Goal: Task Accomplishment & Management: Manage account settings

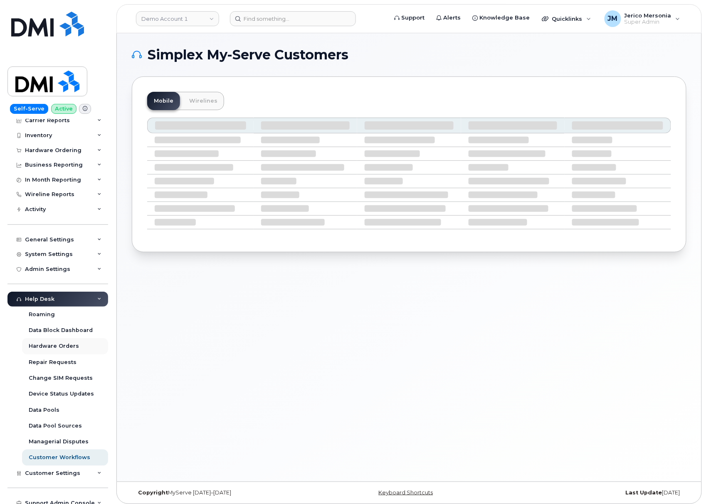
scroll to position [57, 0]
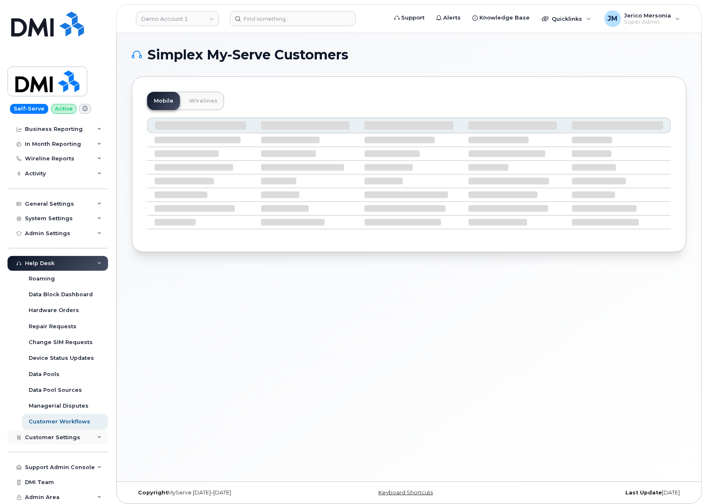
click at [91, 439] on div "Customer Settings" at bounding box center [57, 437] width 101 height 15
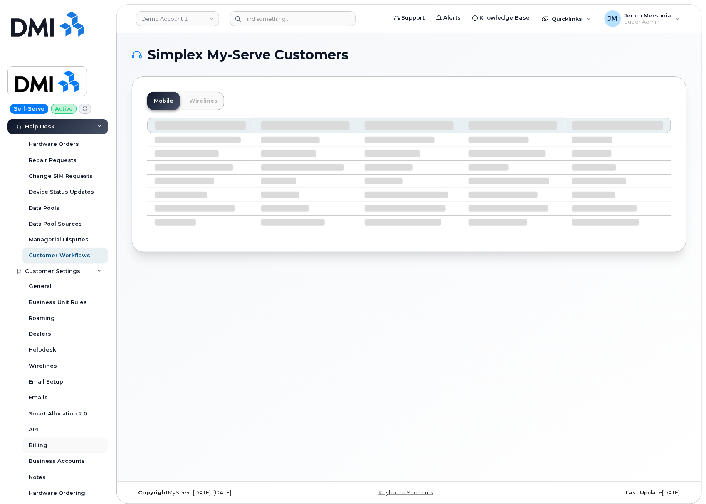
scroll to position [295, 0]
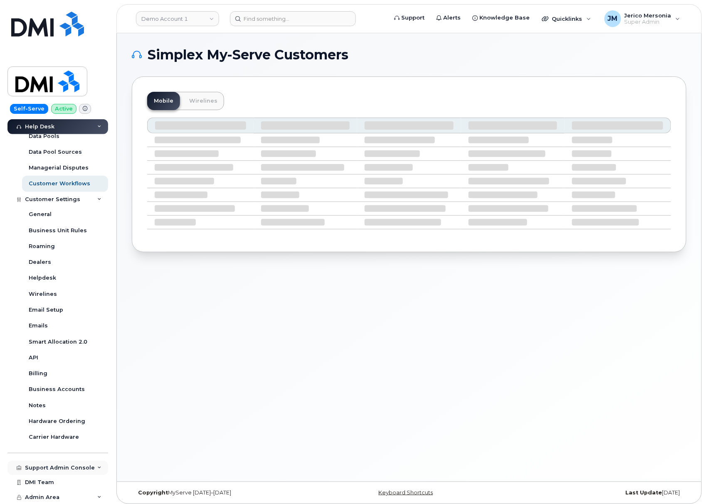
click at [84, 467] on div "Support Admin Console" at bounding box center [60, 468] width 70 height 7
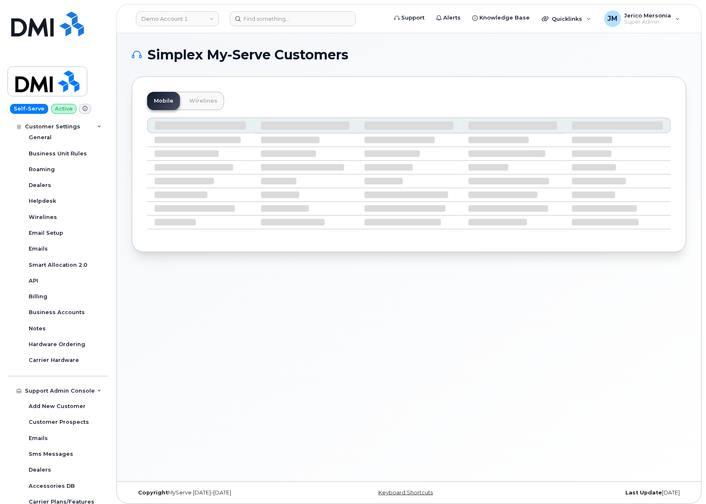
scroll to position [264, 0]
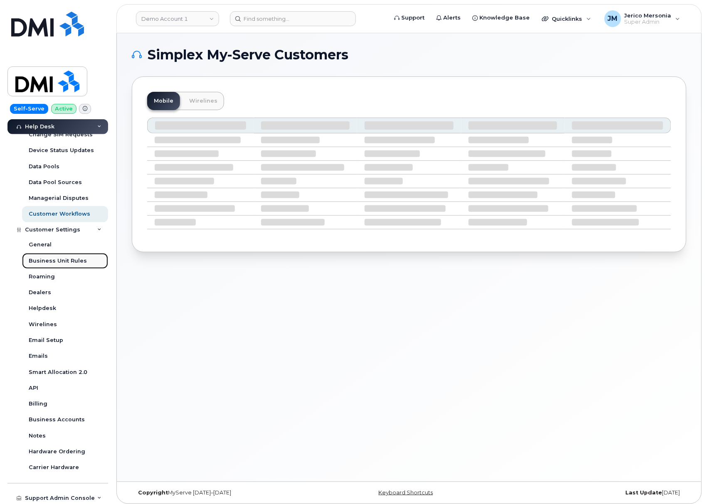
click at [55, 259] on div "Business Unit Rules" at bounding box center [58, 260] width 58 height 7
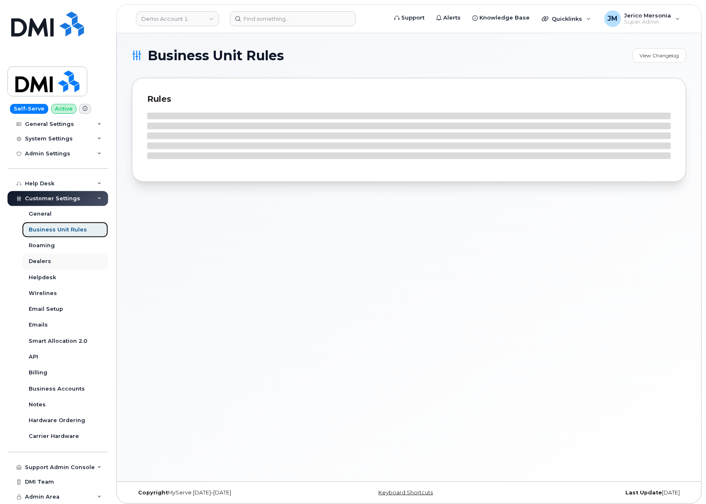
scroll to position [135, 0]
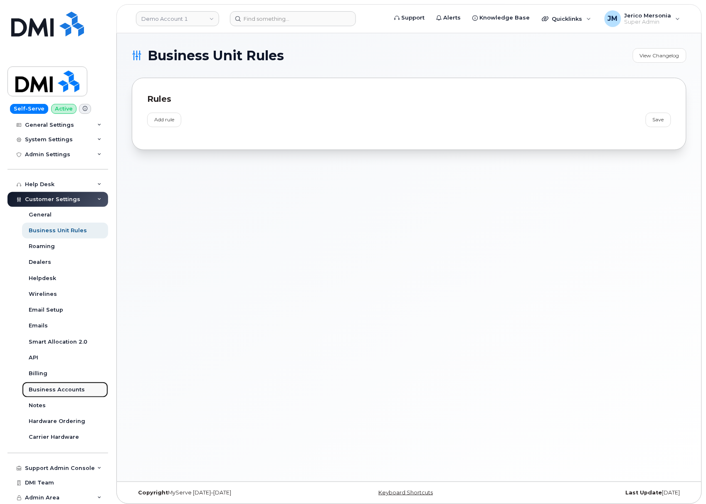
click at [59, 388] on div "Business Accounts" at bounding box center [57, 389] width 56 height 7
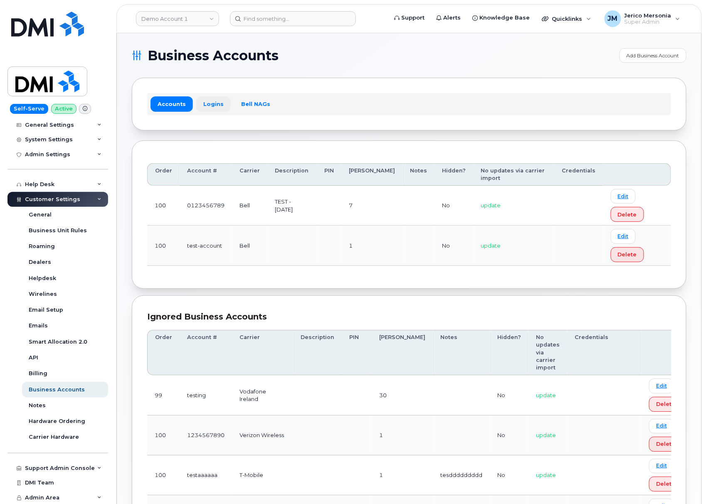
click at [210, 103] on link "Logins" at bounding box center [213, 103] width 34 height 15
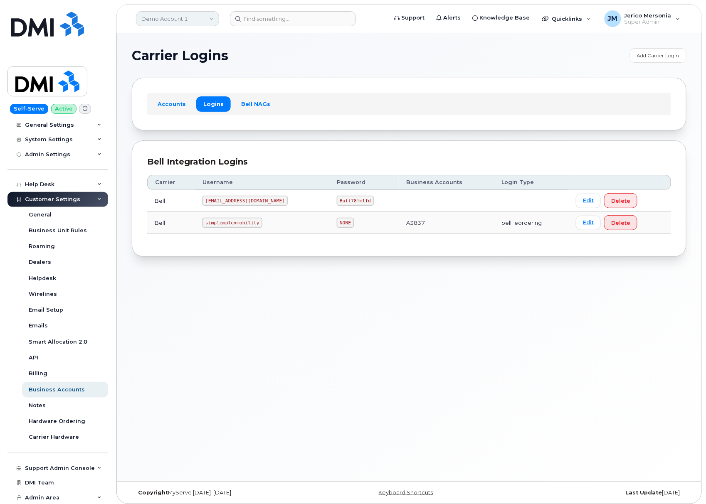
click at [158, 14] on link "Demo Account 1" at bounding box center [177, 18] width 83 height 15
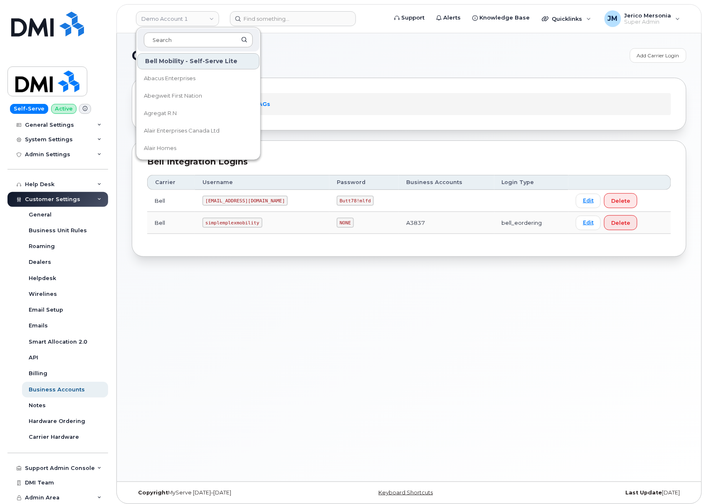
click at [184, 44] on input at bounding box center [198, 39] width 109 height 15
type input "abm"
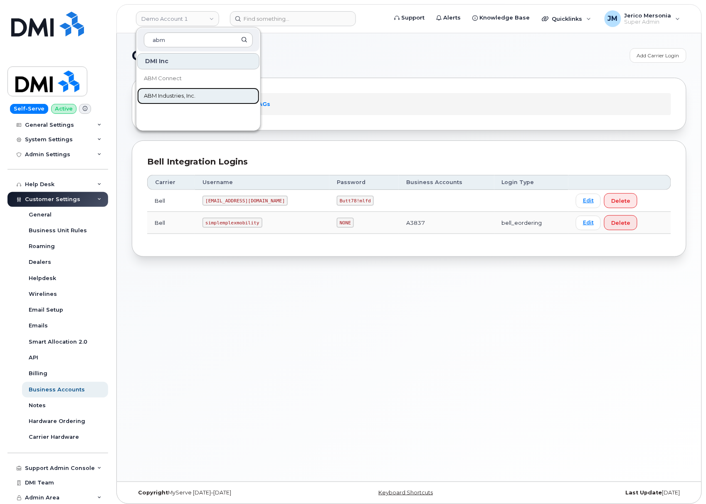
click at [185, 94] on span "ABM Industries, Inc." at bounding box center [170, 96] width 52 height 8
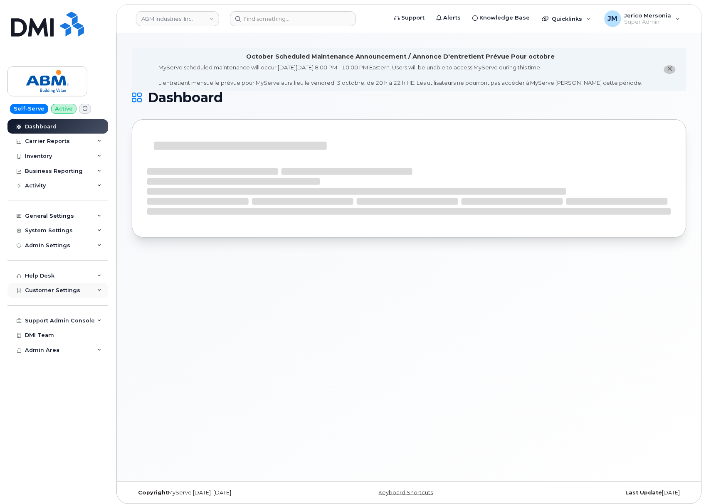
click at [85, 293] on div "Customer Settings" at bounding box center [57, 290] width 101 height 15
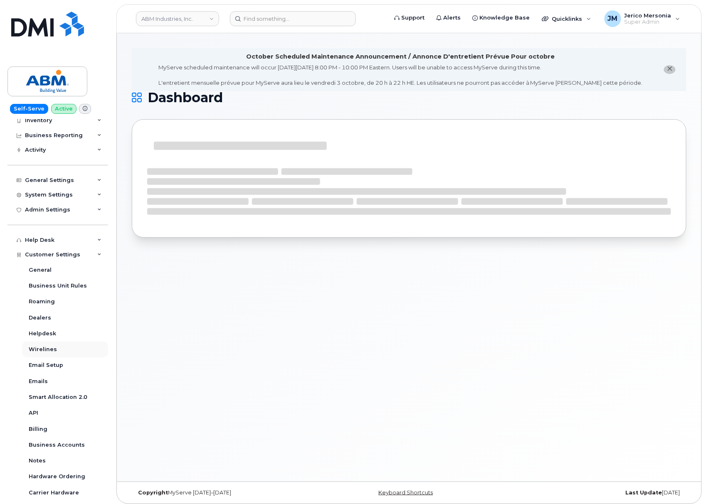
scroll to position [55, 0]
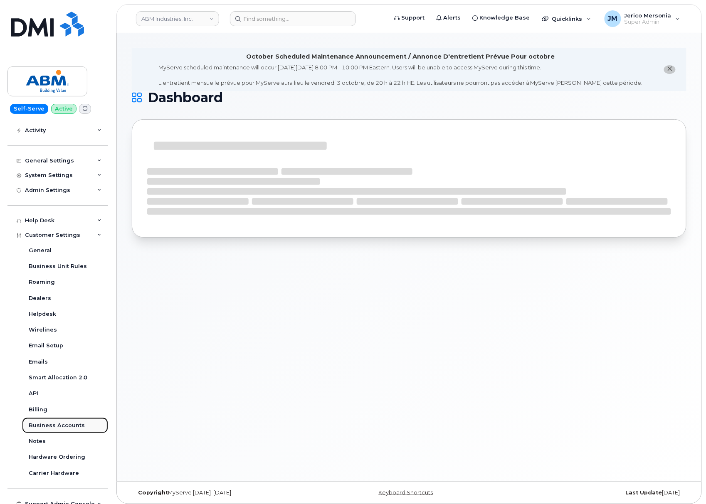
click at [60, 424] on div "Business Accounts" at bounding box center [57, 425] width 56 height 7
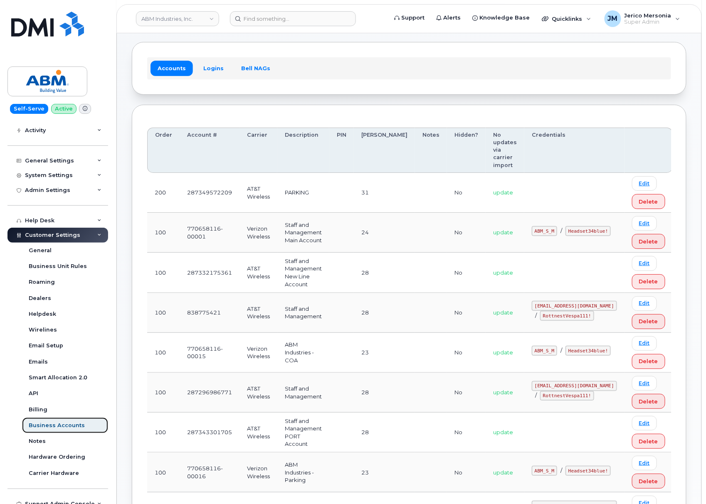
scroll to position [55, 0]
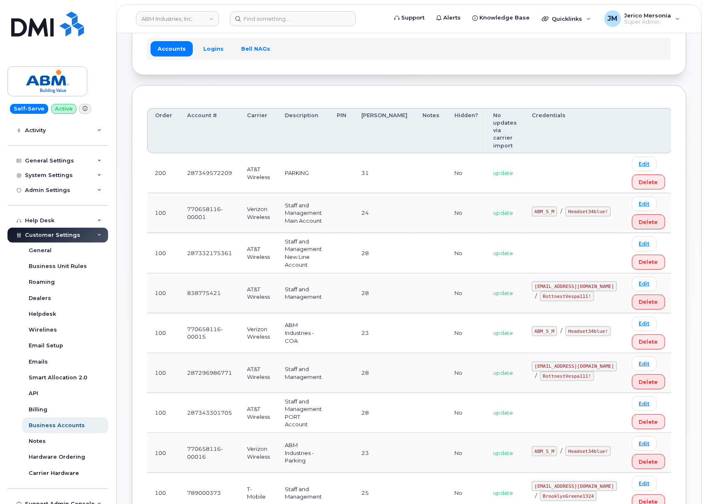
click at [566, 207] on code "Headset34blue!" at bounding box center [587, 212] width 45 height 10
click at [565, 207] on code "Headset34blue!" at bounding box center [587, 212] width 45 height 10
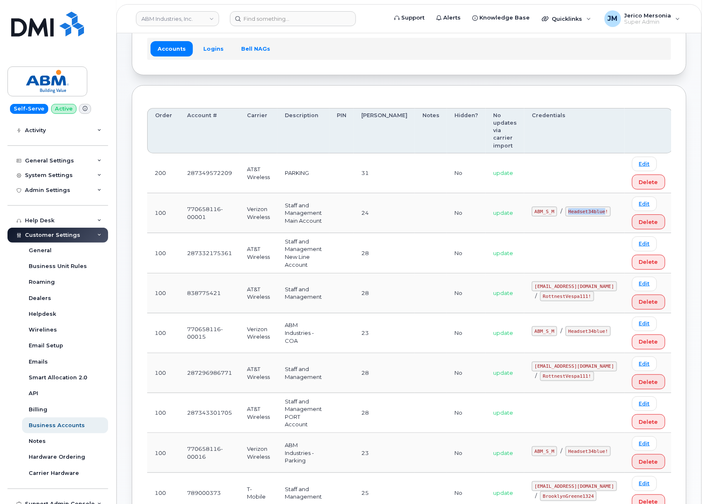
click at [565, 207] on code "Headset34blue!" at bounding box center [587, 212] width 45 height 10
drag, startPoint x: 559, startPoint y: 203, endPoint x: 576, endPoint y: 202, distance: 17.5
click at [565, 207] on code "Headset34blue!" at bounding box center [587, 212] width 45 height 10
click at [583, 207] on code "Headset34blue!" at bounding box center [587, 212] width 45 height 10
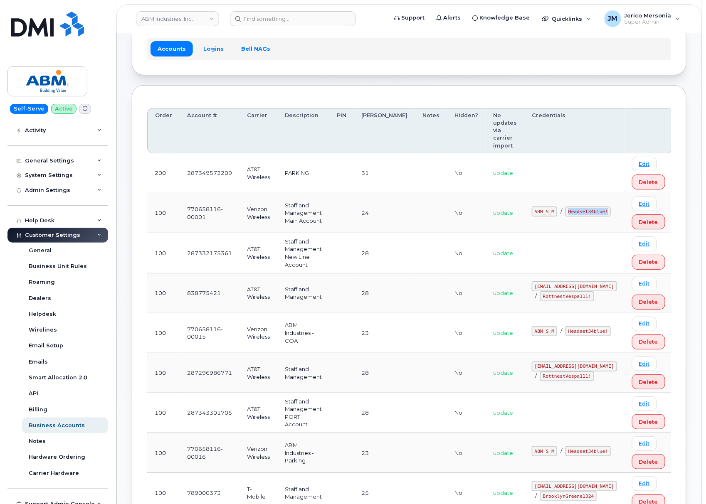
drag, startPoint x: 581, startPoint y: 204, endPoint x: 544, endPoint y: 203, distance: 36.6
click at [565, 207] on code "Headset34blue!" at bounding box center [587, 212] width 45 height 10
copy code "Headset34blue!"
